Goal: Transaction & Acquisition: Register for event/course

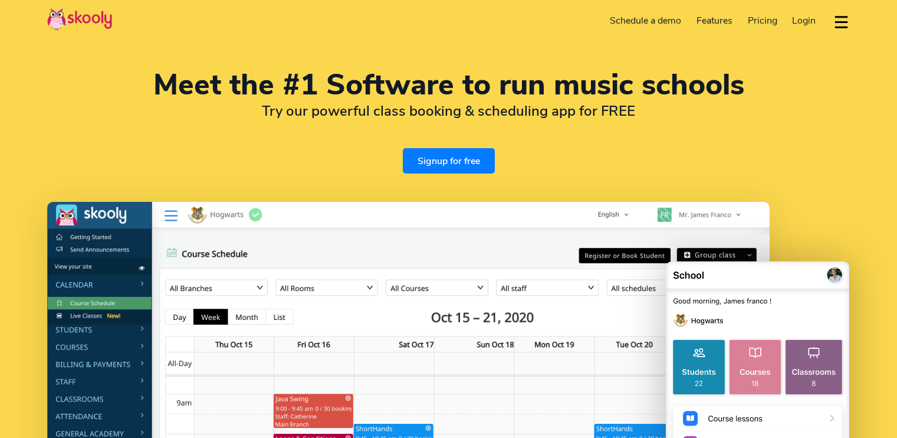
select select "en"
select select "31"
select select "[GEOGRAPHIC_DATA]"
select select "Europe/[GEOGRAPHIC_DATA]"
click at [450, 164] on link "Signup for free" at bounding box center [449, 160] width 92 height 25
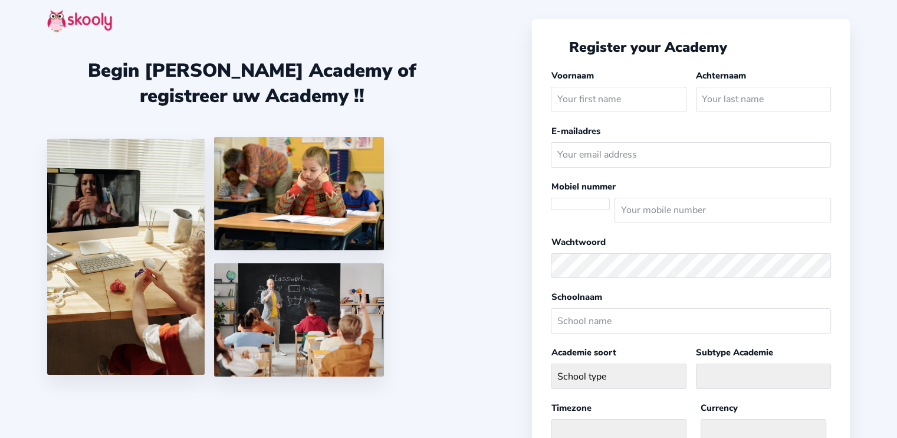
select select "Europe/[GEOGRAPHIC_DATA]"
select select "EUR €"
select select "NL"
type input "Roalt"
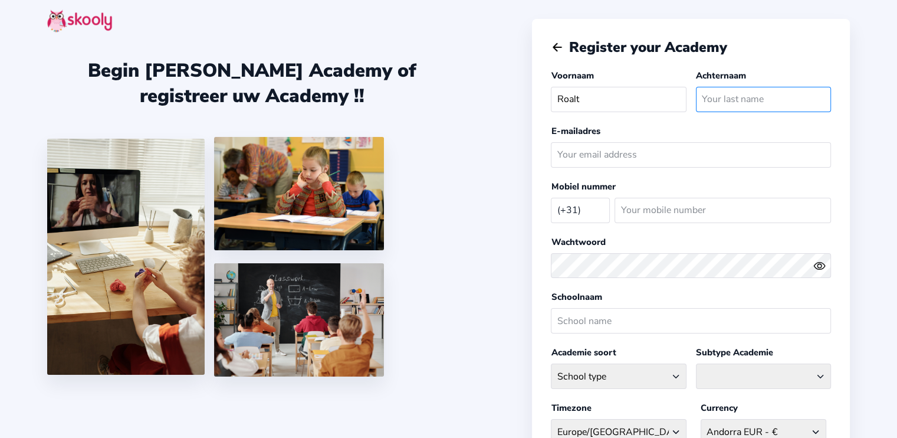
type input "q"
type input "Breet"
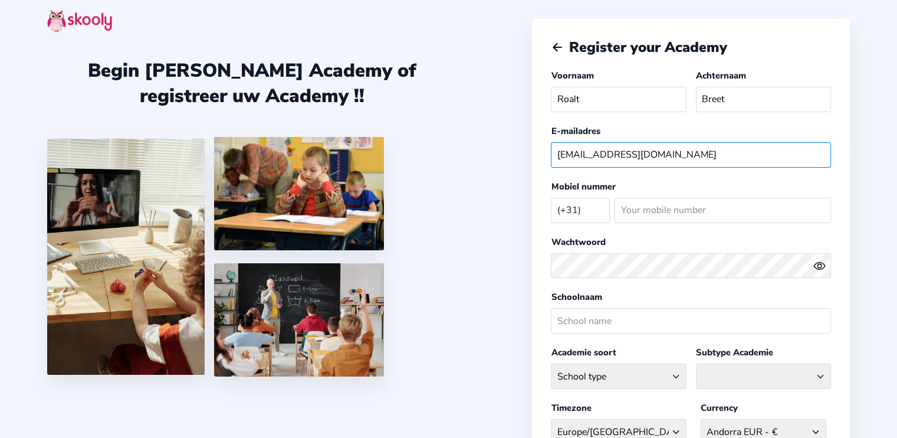
type input "[EMAIL_ADDRESS][DOMAIN_NAME]"
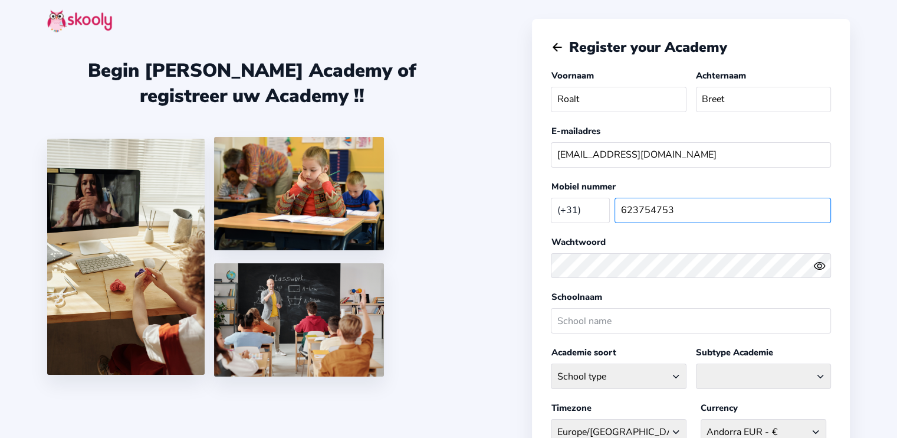
type input "623754753"
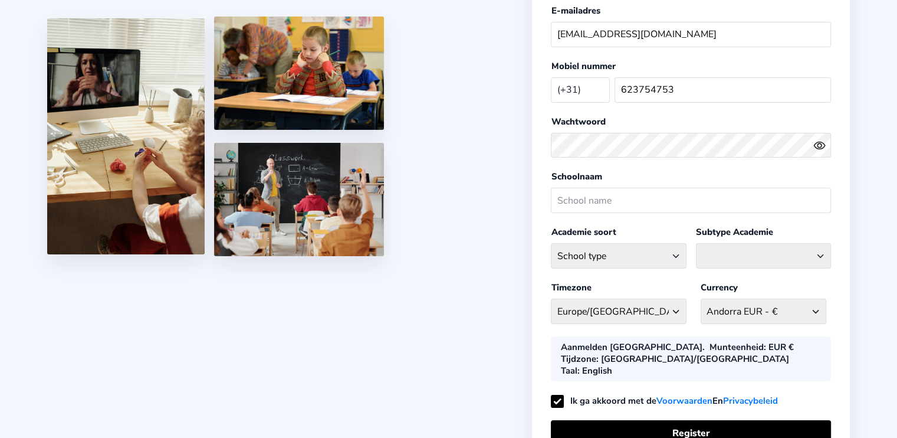
scroll to position [124, 0]
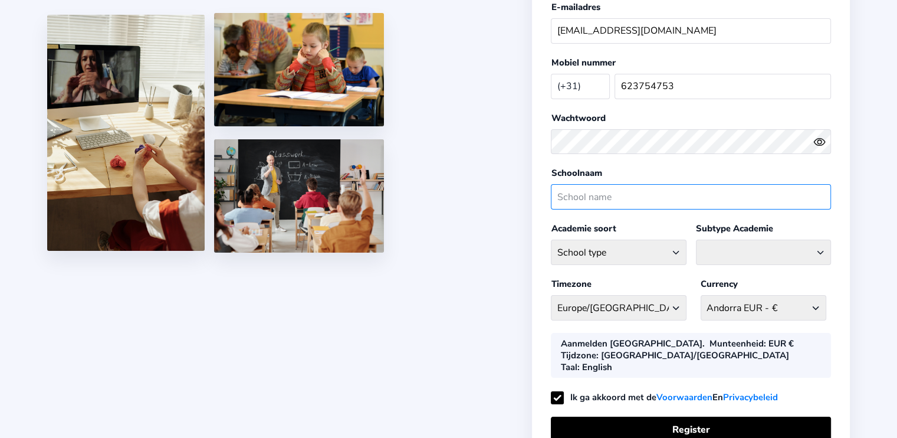
click at [590, 196] on input "text" at bounding box center [691, 196] width 280 height 25
type input "Popschool [GEOGRAPHIC_DATA]"
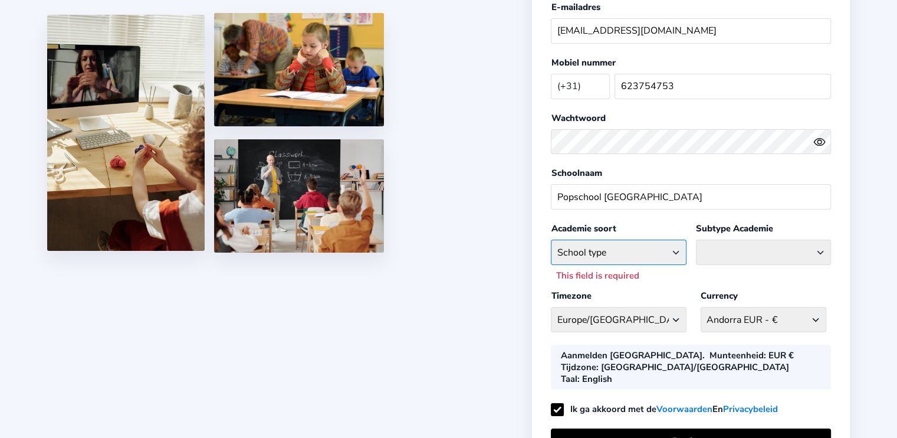
click at [624, 241] on select "School type Academic Afterschool Arts Dance Homeschool Language Martial Arts Mu…" at bounding box center [618, 251] width 135 height 25
select select "M"
click at [551, 239] on select "School type Academic Afterschool Arts Dance Homeschool Language Martial Arts Mu…" at bounding box center [618, 251] width 135 height 25
click at [721, 249] on select "Classical Drums General Music Guitar Piano Violin" at bounding box center [763, 251] width 135 height 25
select select "M"
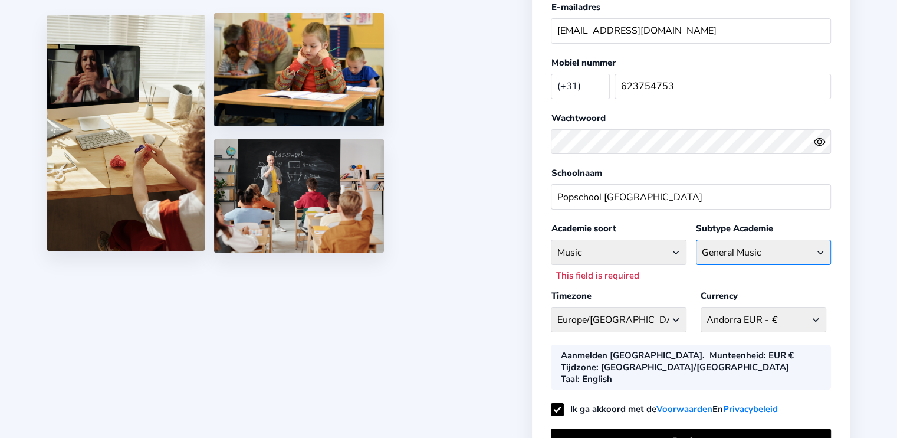
click at [696, 239] on select "Classical Drums General Music Guitar Piano Violin" at bounding box center [763, 251] width 135 height 25
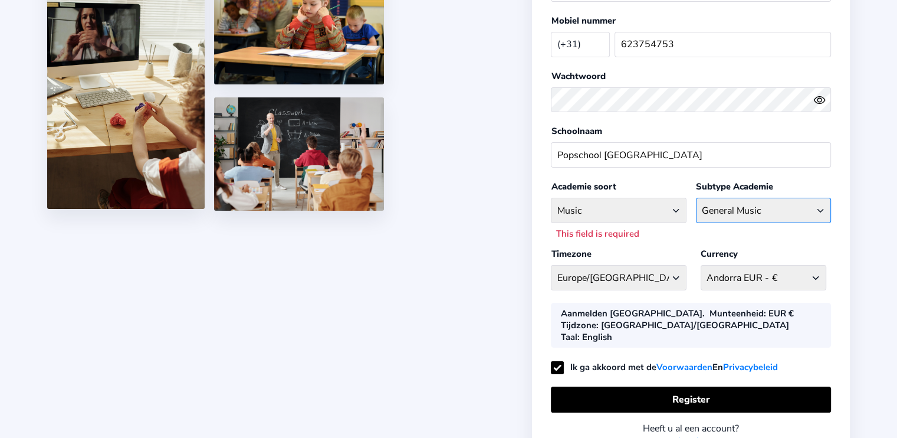
scroll to position [219, 0]
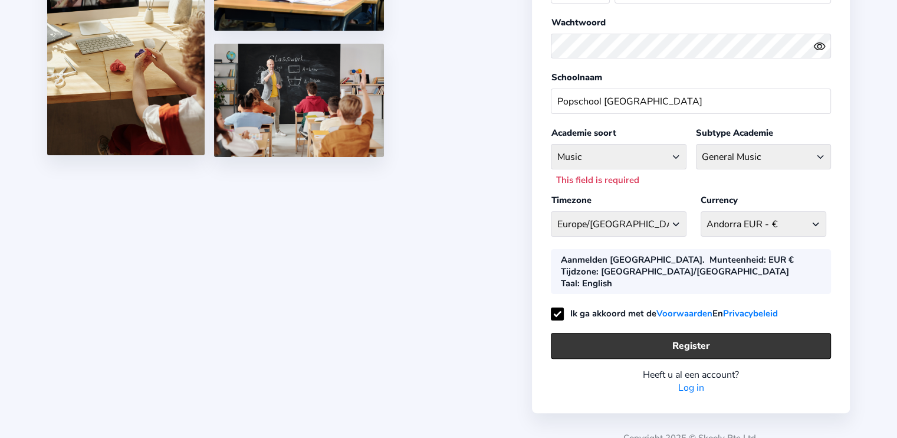
click at [684, 333] on button "Register" at bounding box center [691, 345] width 280 height 25
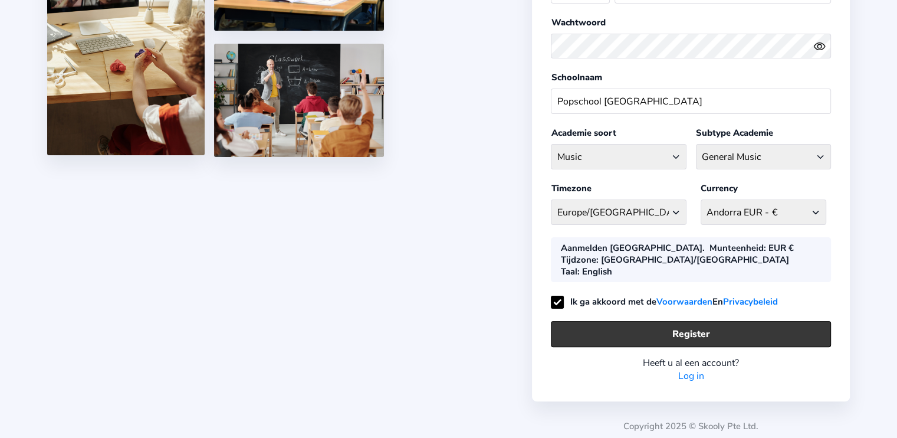
scroll to position [208, 0]
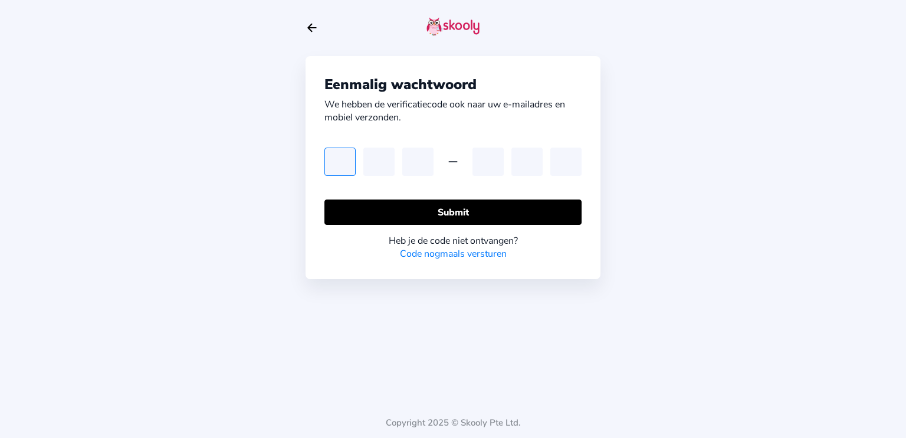
type input "5"
type input "3"
type input "0"
type input "8"
type input "7"
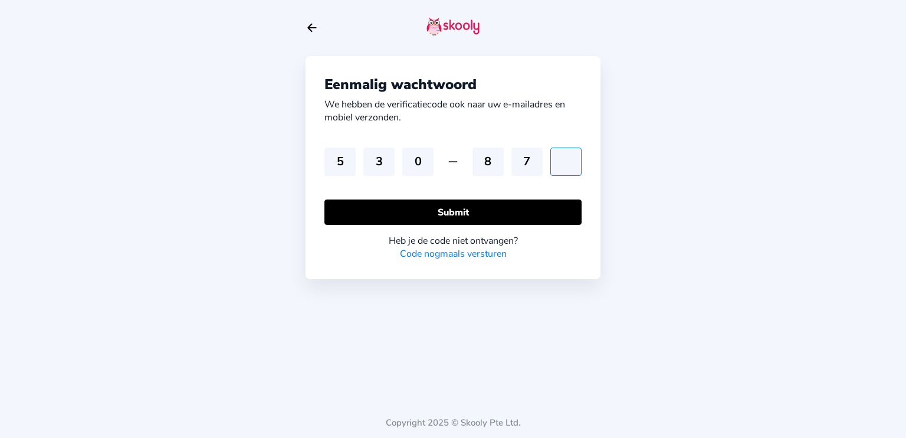
type input "8"
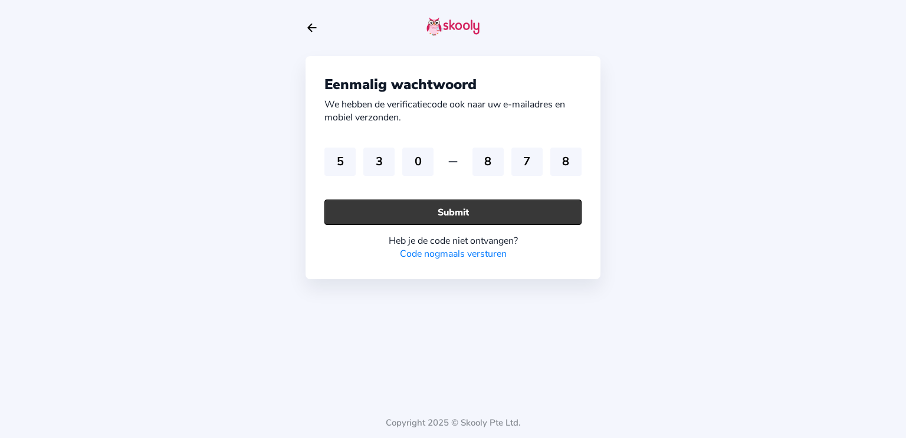
click at [469, 213] on button "Submit" at bounding box center [452, 211] width 257 height 25
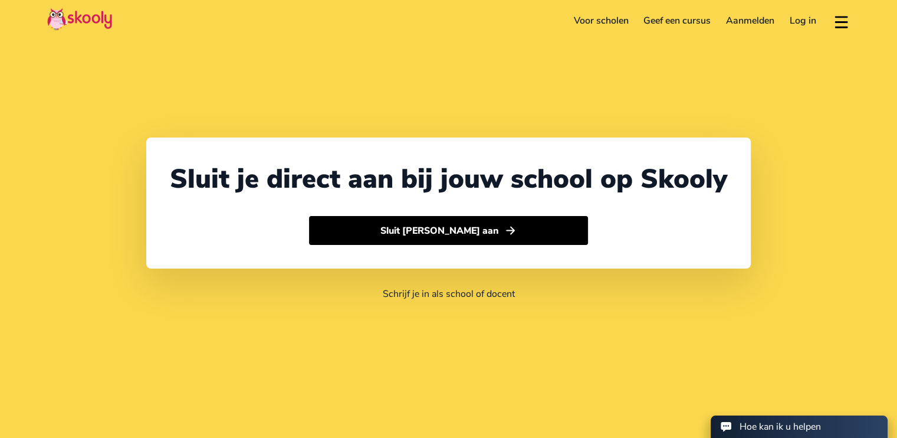
select select "31"
select select "Netherlands"
select select "Europe/[GEOGRAPHIC_DATA]"
